Goal: Complete application form

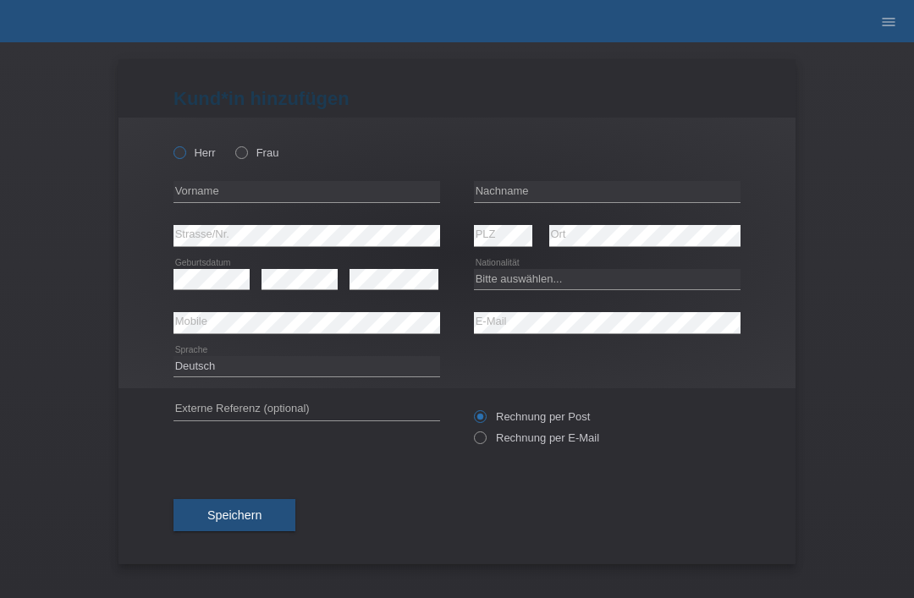
click at [171, 144] on icon at bounding box center [171, 144] width 0 height 0
click at [173, 155] on input "Herr" at bounding box center [178, 151] width 11 height 11
radio input "true"
click at [545, 189] on input "text" at bounding box center [607, 191] width 267 height 21
type input "Gharbi"
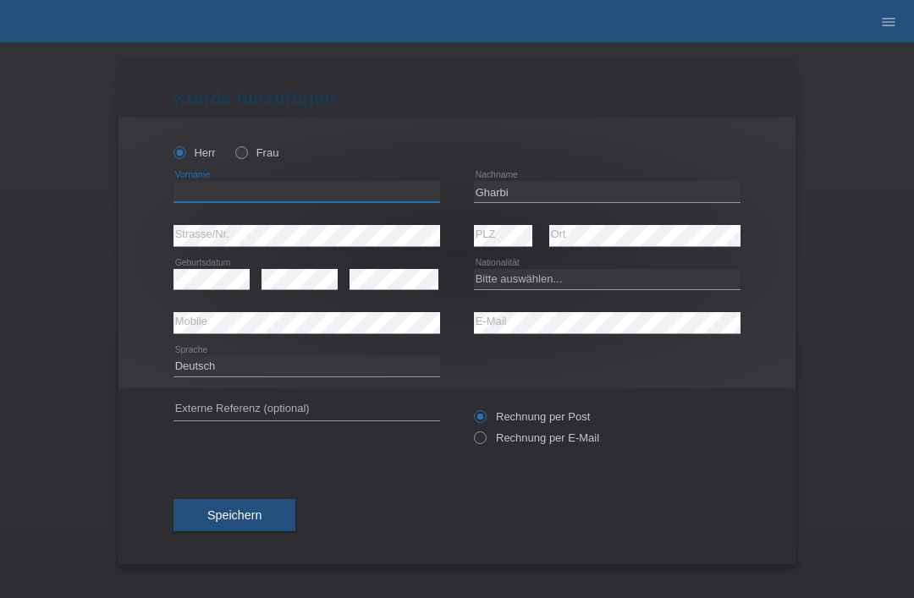
click at [305, 197] on input "text" at bounding box center [306, 191] width 267 height 21
type input "[PERSON_NAME]"
click at [562, 289] on select "Bitte auswählen... Schweiz Deutschland Liechtenstein Österreich ------------ Af…" at bounding box center [607, 279] width 267 height 20
select select "CZ"
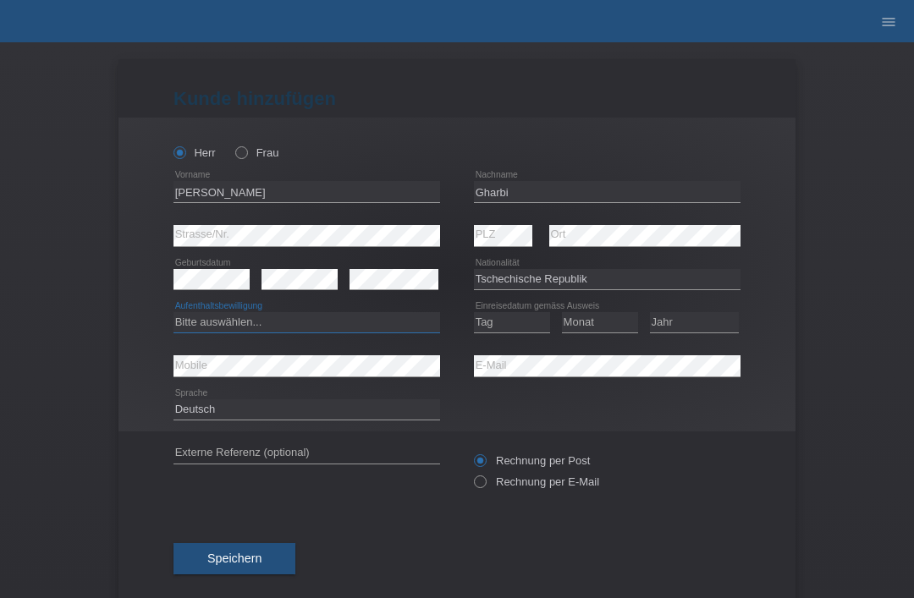
click at [318, 327] on select "Bitte auswählen... C B B - Flüchtlingsstatus Andere" at bounding box center [306, 322] width 267 height 20
select select "C"
click at [520, 327] on select "Tag 01 02 03 04 05 06 07 08 09 10 11" at bounding box center [512, 322] width 76 height 20
select select "24"
click at [616, 318] on select "Monat 01 02 03 04 05 06 07 08 09 10 11" at bounding box center [600, 322] width 76 height 20
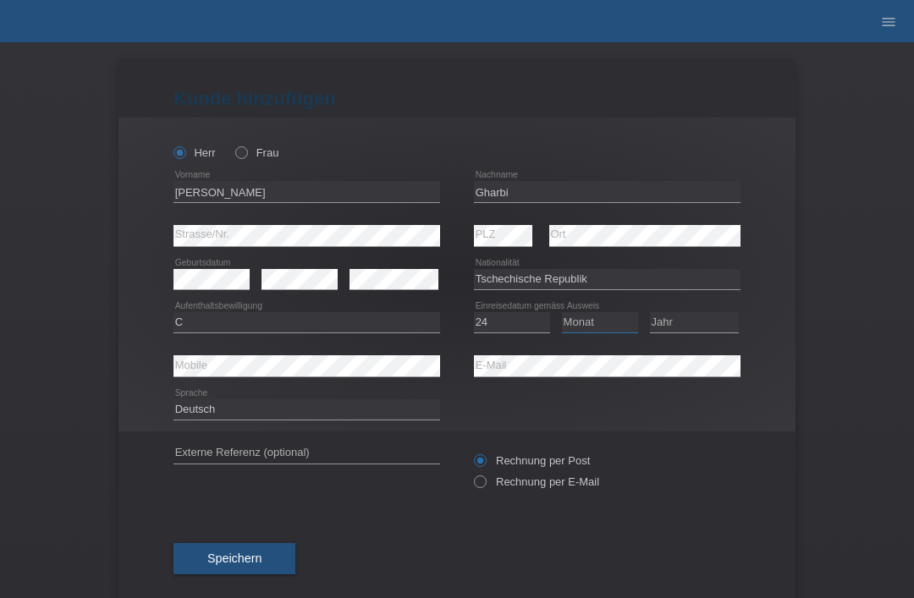
select select "12"
click at [705, 322] on select "Jahr 2025 2024 2023 2022 2021 2020 2019 2018 2017 2016 2015 2014 2013 2012 2011…" at bounding box center [694, 322] width 89 height 20
select select "2005"
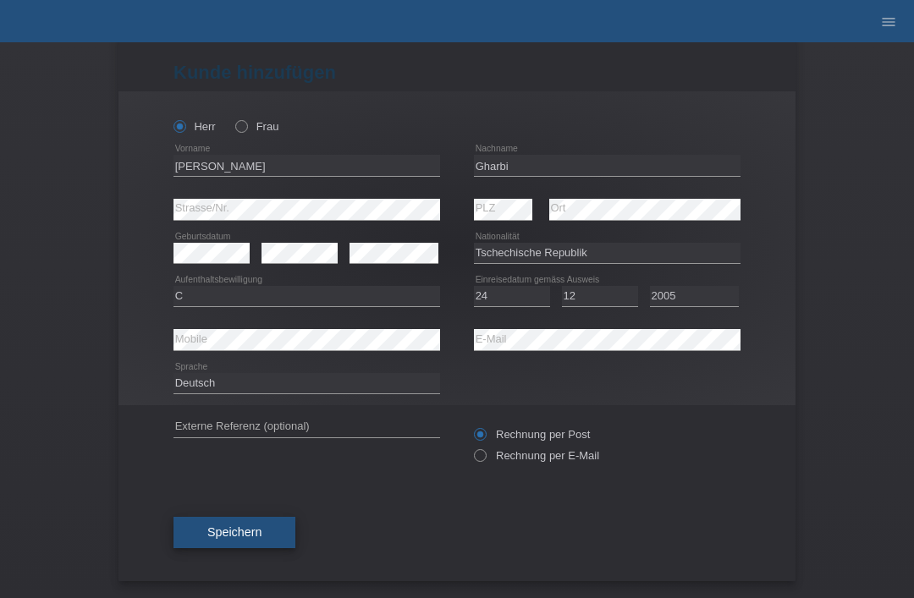
click at [246, 531] on span "Speichern" at bounding box center [234, 532] width 54 height 14
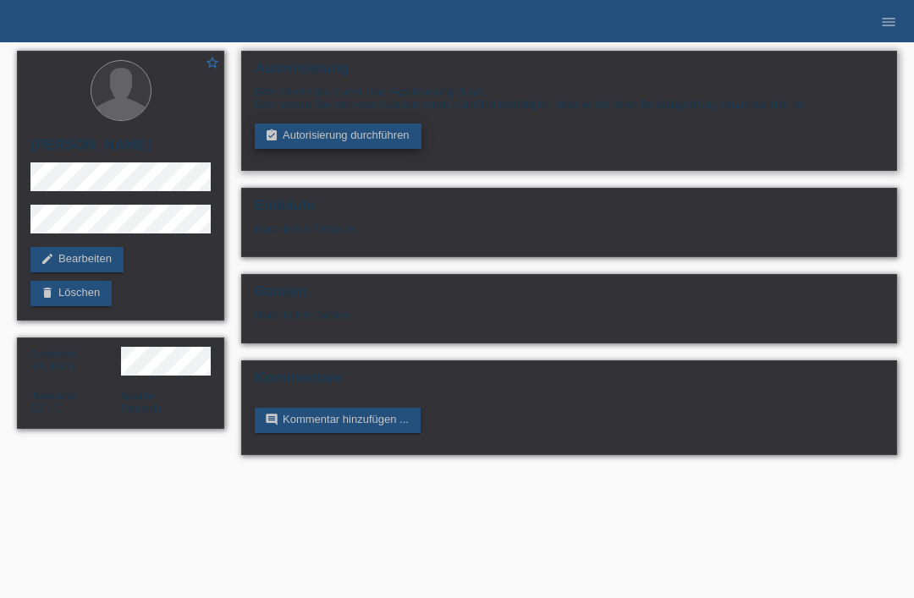
click at [335, 149] on link "assignment_turned_in Autorisierung durchführen" at bounding box center [338, 136] width 167 height 25
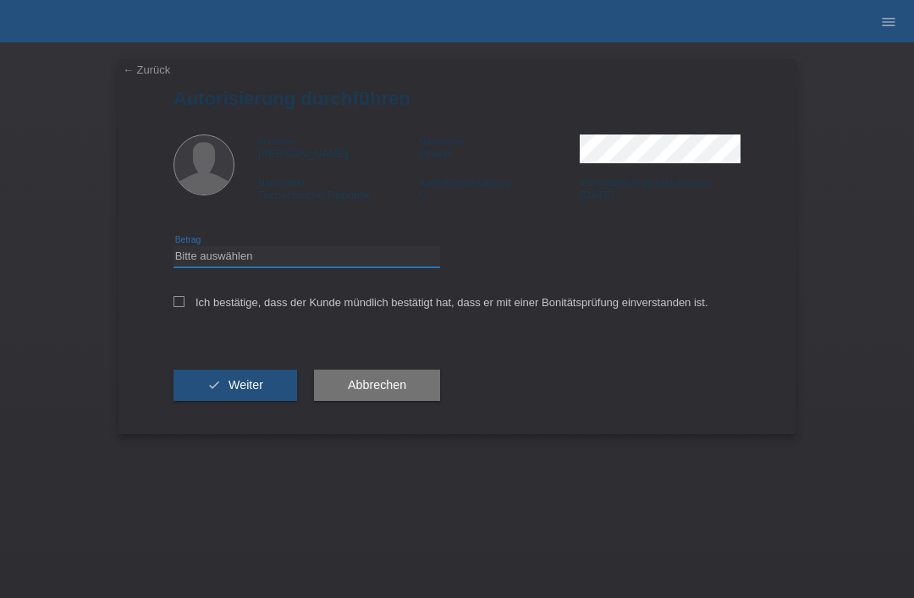
click at [339, 256] on select "Bitte auswählen CHF 1.00 - CHF 499.00 CHF 500.00 - CHF 1'999.00 CHF 2'000.00 - …" at bounding box center [306, 256] width 267 height 20
select select "3"
click at [184, 295] on div "Ich bestätige, dass der Kunde mündlich bestätigt hat, dass er mit einer Bonität…" at bounding box center [456, 308] width 567 height 58
click at [184, 309] on label "Ich bestätige, dass der Kunde mündlich bestätigt hat, dass er mit einer Bonität…" at bounding box center [440, 302] width 535 height 13
click at [184, 307] on input "Ich bestätige, dass der Kunde mündlich bestätigt hat, dass er mit einer Bonität…" at bounding box center [178, 301] width 11 height 11
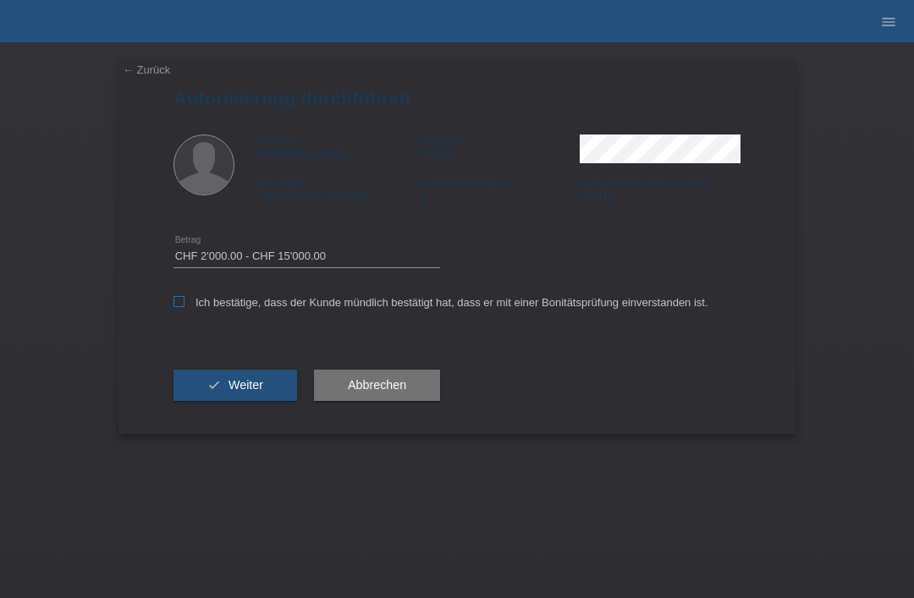
checkbox input "true"
click at [244, 392] on span "Weiter" at bounding box center [245, 385] width 35 height 14
